Goal: Find specific page/section: Find specific page/section

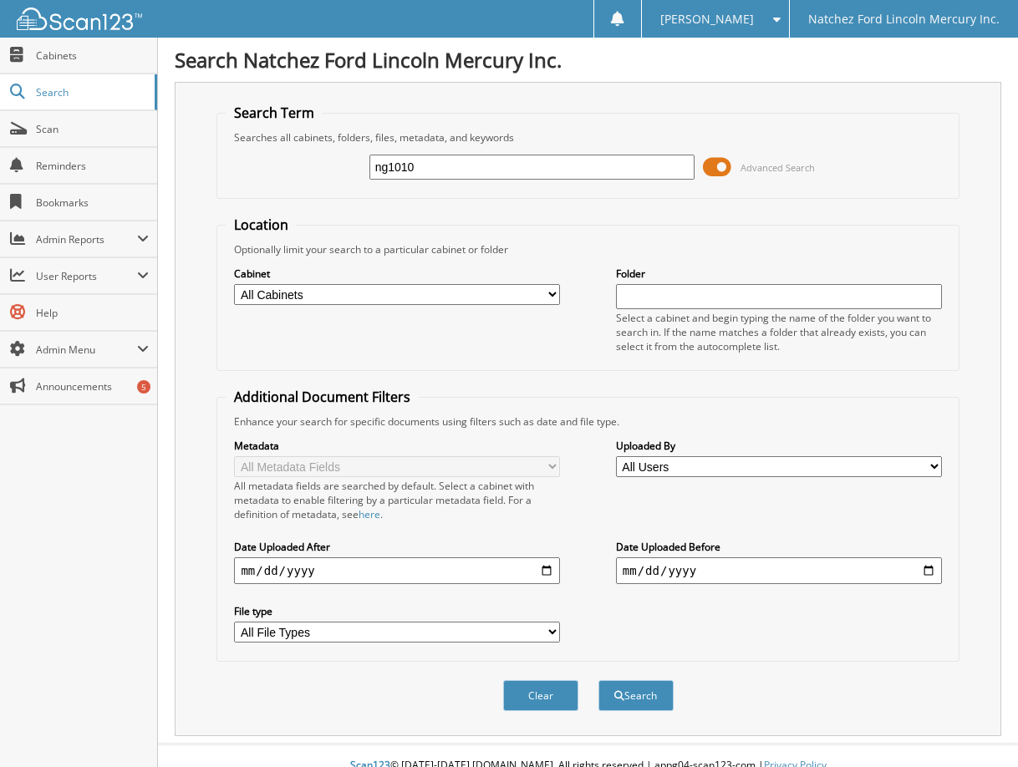
type input "ng1010"
click at [598, 680] on button "Search" at bounding box center [635, 695] width 75 height 31
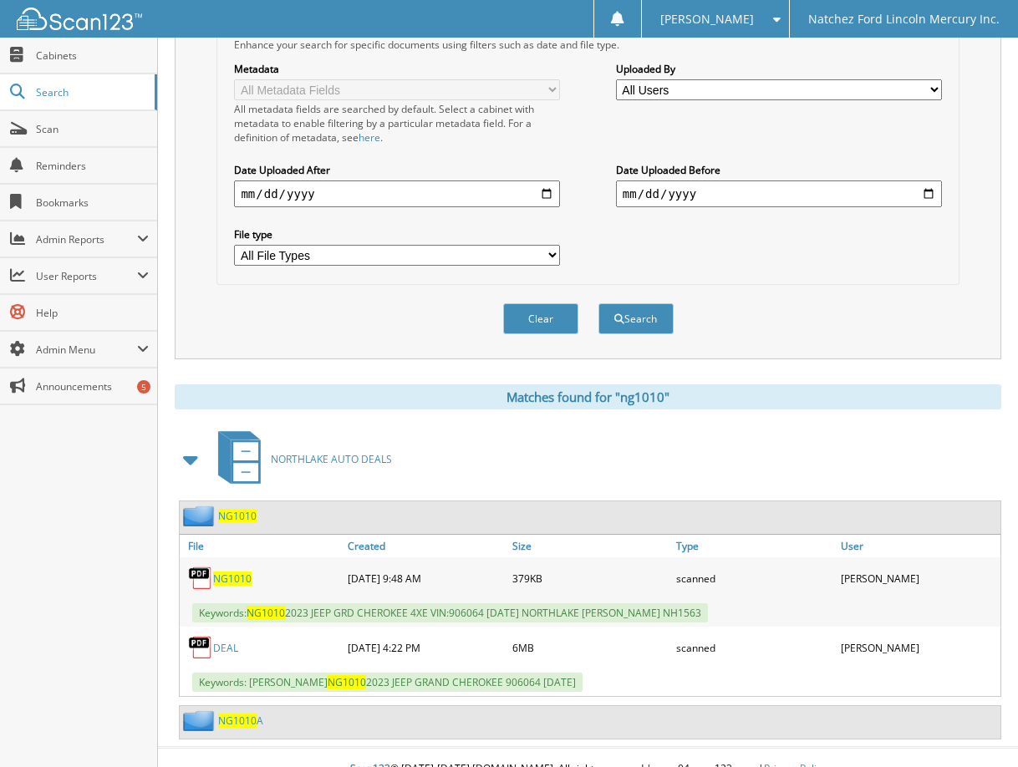
scroll to position [400, 0]
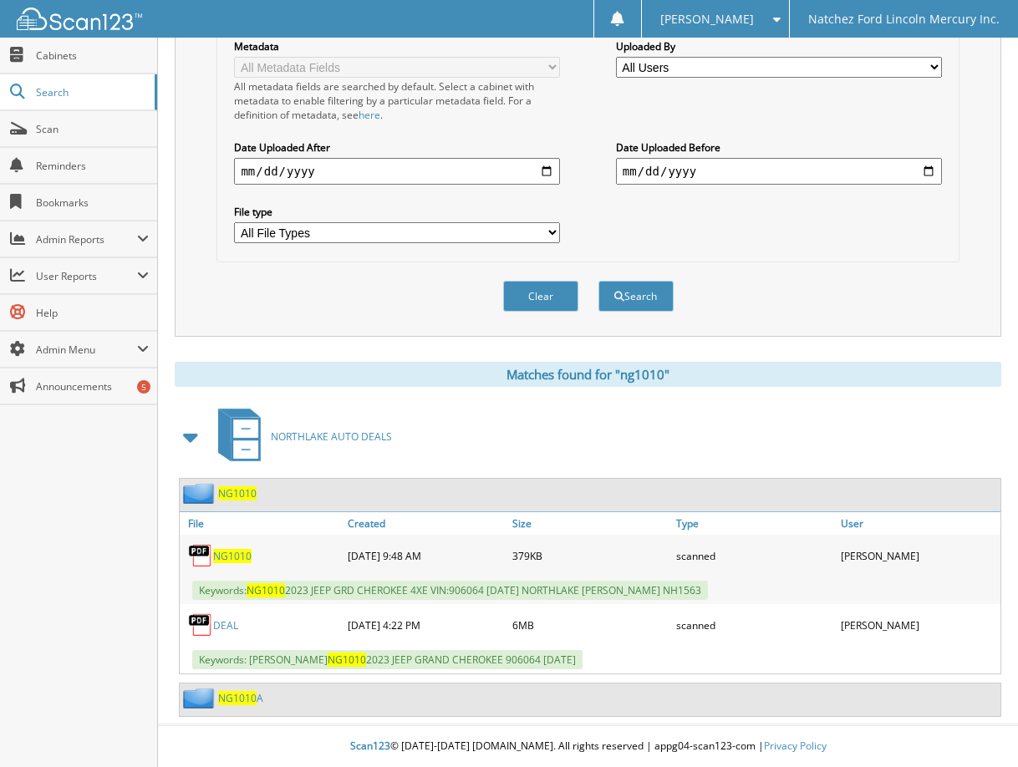
click at [232, 624] on link "DEAL" at bounding box center [225, 626] width 25 height 14
click at [237, 696] on span "NG1010" at bounding box center [237, 698] width 38 height 14
